Goal: Find specific page/section: Find specific page/section

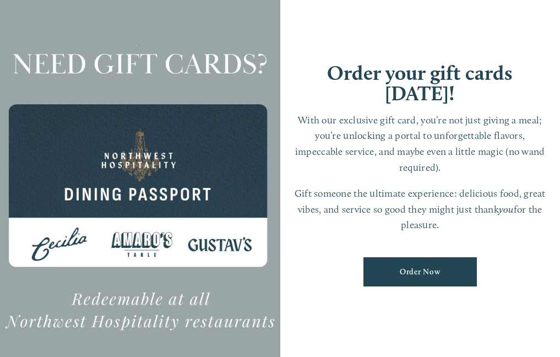
scroll to position [2141, 0]
drag, startPoint x: 156, startPoint y: 254, endPoint x: 142, endPoint y: 250, distance: 14.8
click at [156, 253] on div at bounding box center [140, 179] width 280 height 452
drag, startPoint x: 126, startPoint y: 311, endPoint x: 297, endPoint y: 311, distance: 170.7
click at [128, 311] on div at bounding box center [140, 179] width 280 height 452
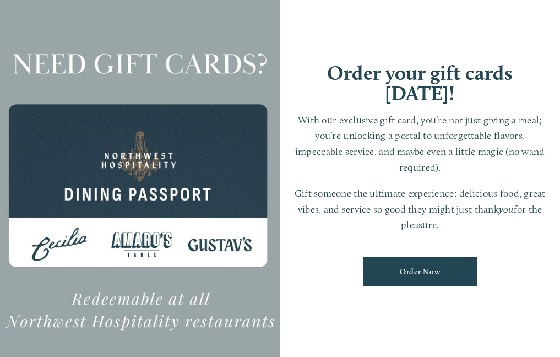
drag, startPoint x: 304, startPoint y: 311, endPoint x: 262, endPoint y: 238, distance: 84.6
click at [278, 259] on div "Order your gift cards today! With our exclusive gift card, you’re not just givi…" at bounding box center [280, 179] width 560 height 452
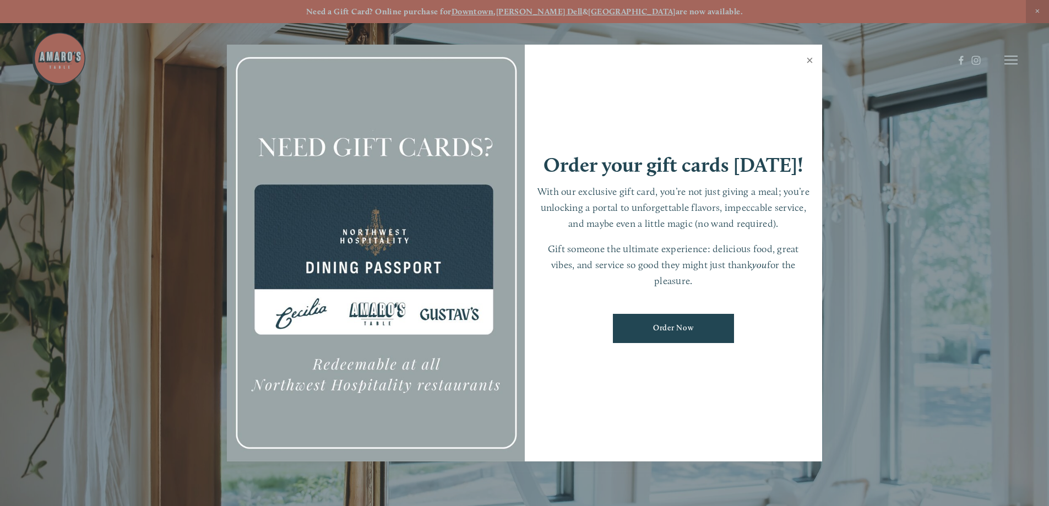
click at [559, 58] on link "Close" at bounding box center [809, 61] width 21 height 31
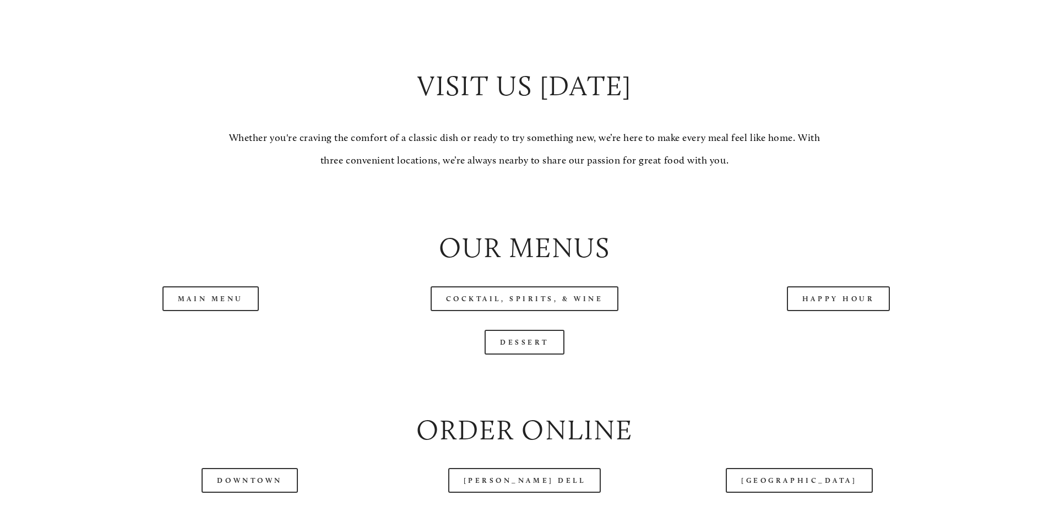
scroll to position [1101, 0]
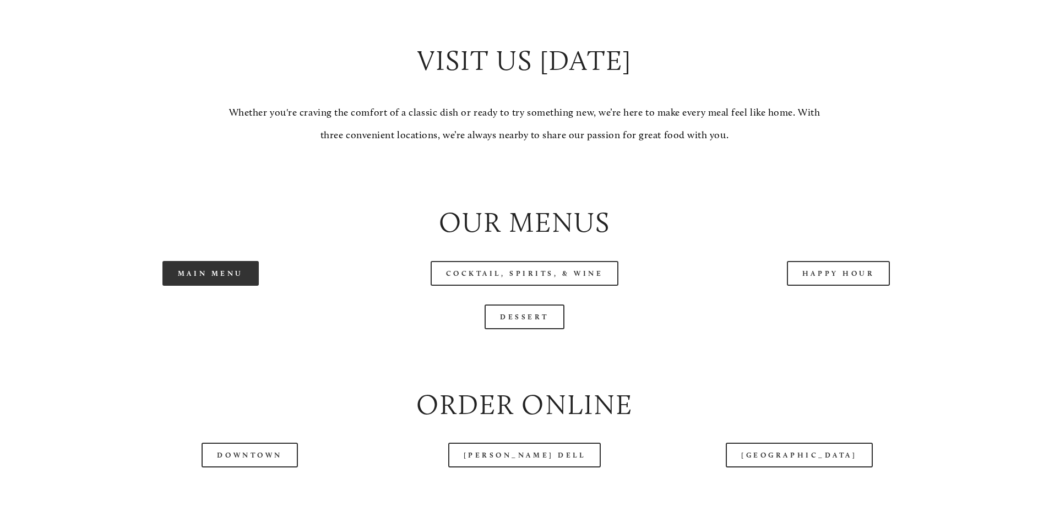
click at [200, 286] on link "Main Menu" at bounding box center [210, 273] width 96 height 25
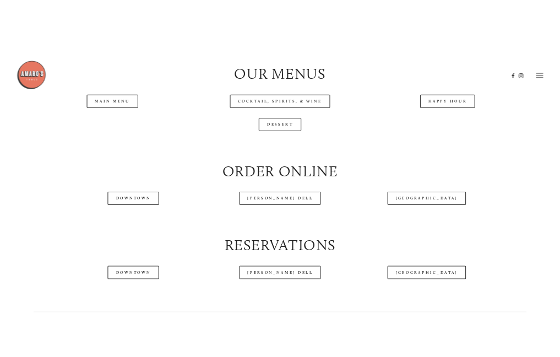
scroll to position [1273, 0]
